Goal: Task Accomplishment & Management: Manage account settings

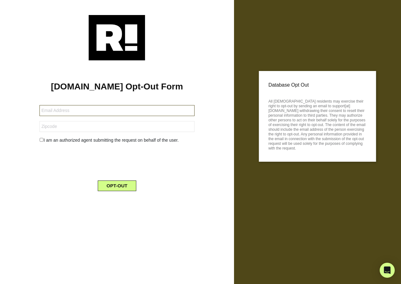
type input "slp195227@outlook.com"
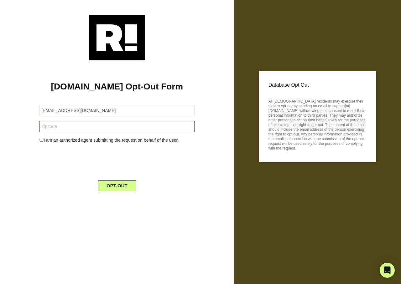
type input "34203"
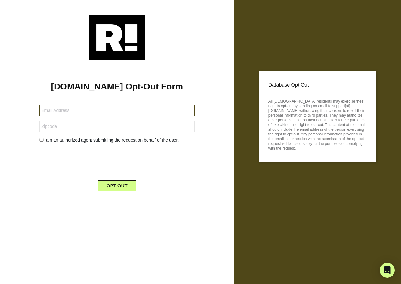
type input "catgrn78@cs.com"
type input "33709"
